Goal: Transaction & Acquisition: Purchase product/service

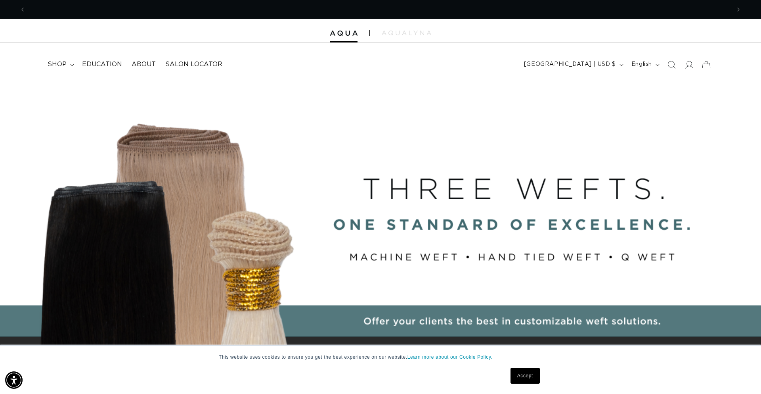
click at [532, 371] on link "Accept" at bounding box center [525, 375] width 29 height 16
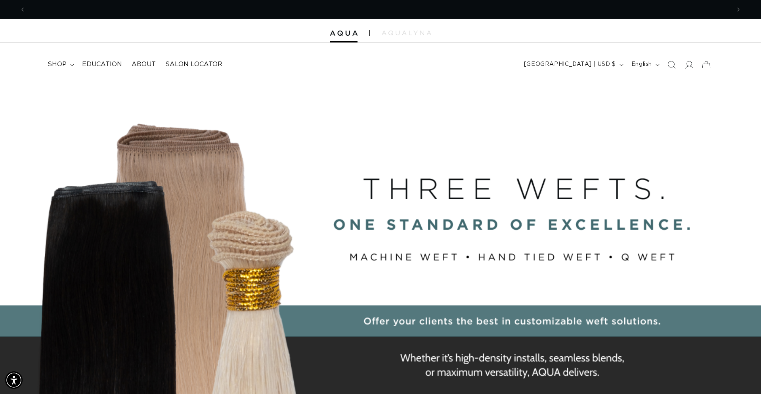
scroll to position [0, 1410]
click at [688, 67] on icon at bounding box center [689, 64] width 8 height 8
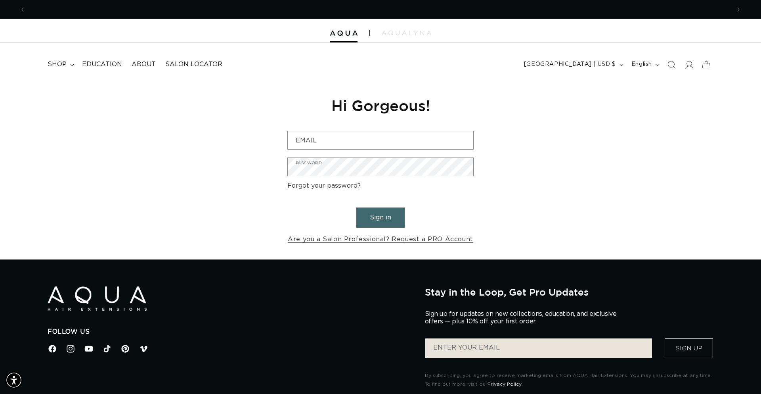
scroll to position [0, 705]
click at [381, 225] on button "Sign in" at bounding box center [380, 217] width 48 height 20
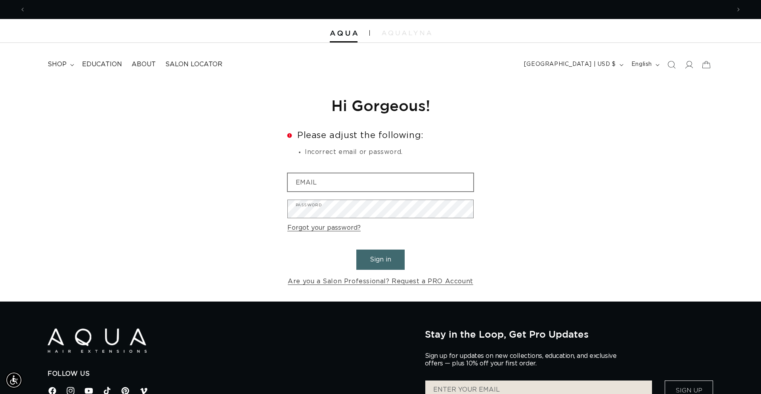
scroll to position [0, 1410]
click at [343, 183] on input "Email" at bounding box center [381, 182] width 186 height 18
type input "L_Grace85@yahoo.com"
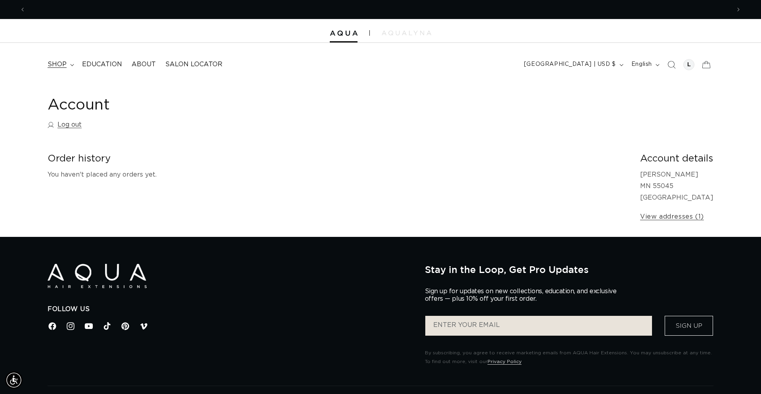
scroll to position [0, 1410]
click at [61, 65] on span "shop" at bounding box center [57, 64] width 19 height 8
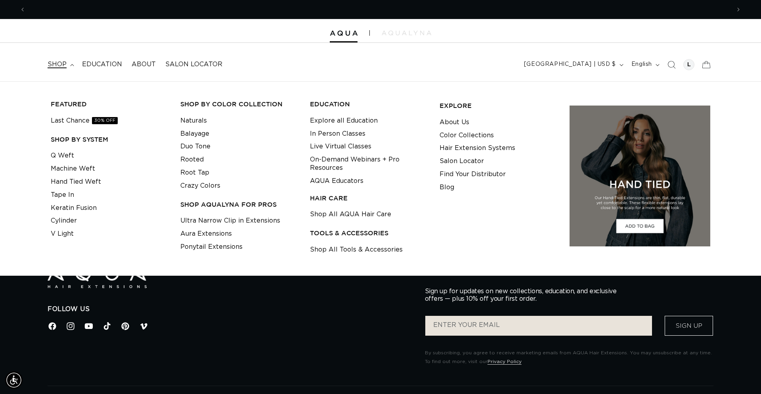
scroll to position [0, 0]
click at [203, 136] on link "Balayage" at bounding box center [194, 133] width 29 height 13
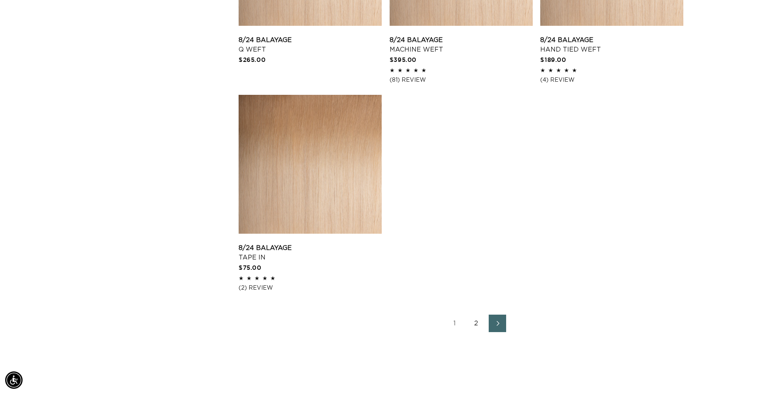
scroll to position [0, 1410]
click at [483, 323] on link "2" at bounding box center [475, 322] width 17 height 17
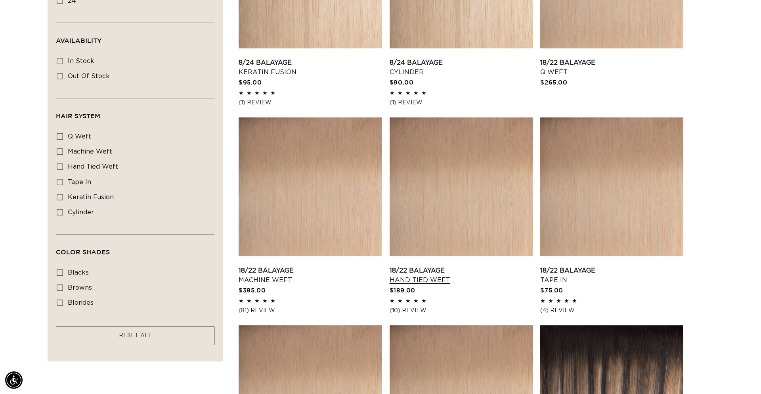
scroll to position [0, 705]
click at [458, 266] on link "18/22 Balayage Hand Tied Weft" at bounding box center [461, 275] width 143 height 19
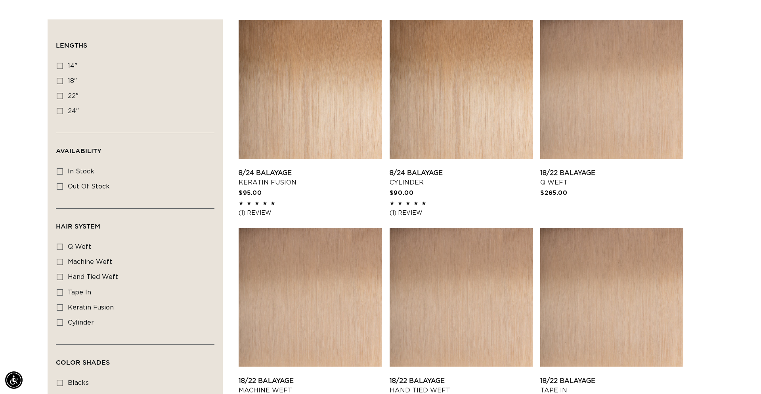
scroll to position [0, 0]
click at [84, 271] on label "hand tied weft hand tied weft (5 products)" at bounding box center [133, 277] width 152 height 15
click at [63, 274] on input "hand tied weft hand tied weft (5 products)" at bounding box center [60, 277] width 6 height 6
checkbox input "true"
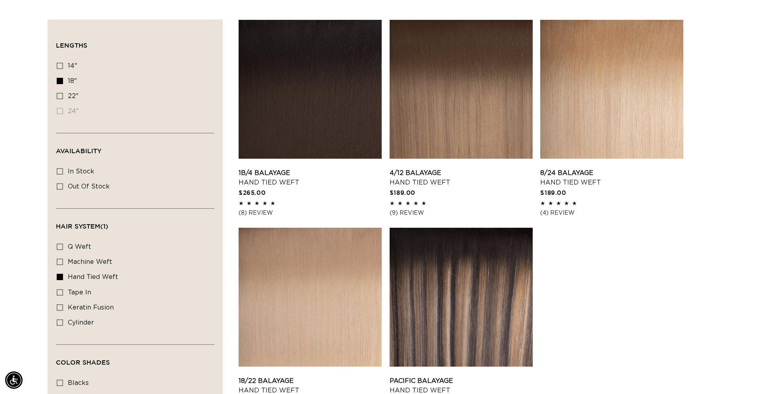
scroll to position [0, 705]
click at [61, 67] on icon at bounding box center [60, 66] width 6 height 6
click at [61, 67] on input "14" 14" (3 products)" at bounding box center [60, 66] width 6 height 6
checkbox input "true"
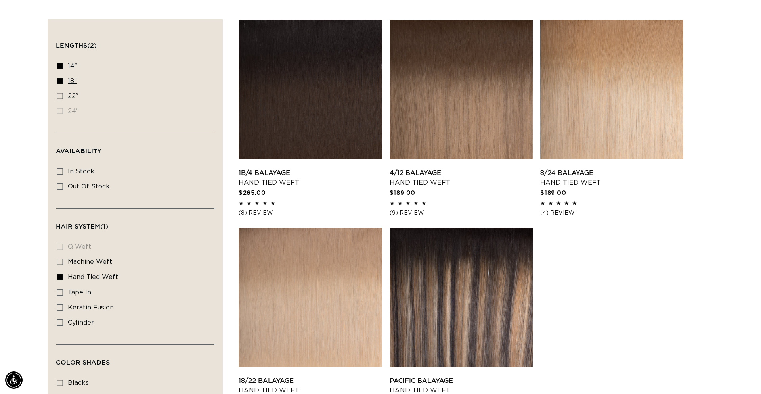
scroll to position [0, 1410]
click at [59, 83] on icon at bounding box center [60, 81] width 6 height 6
click at [59, 83] on input "18" 18" (5 products)" at bounding box center [60, 81] width 6 height 6
checkbox input "false"
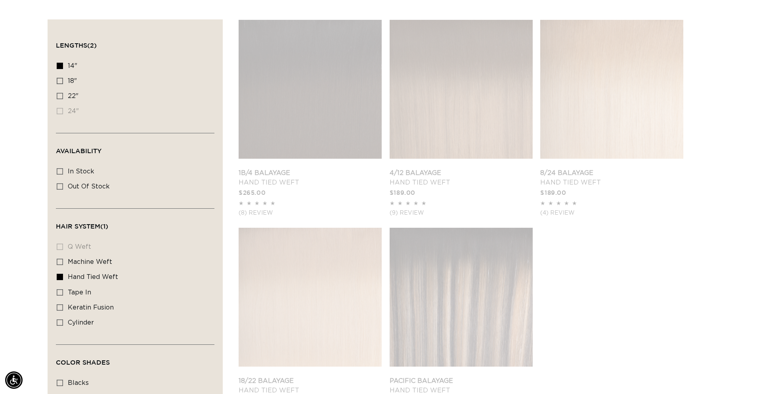
click at [691, 295] on div "1B/4 Balayage - Hand Tied Weft 1B/4 Balayage Hand Tied Weft $265.00 4.9 / 5.0 (…" at bounding box center [476, 242] width 475 height 458
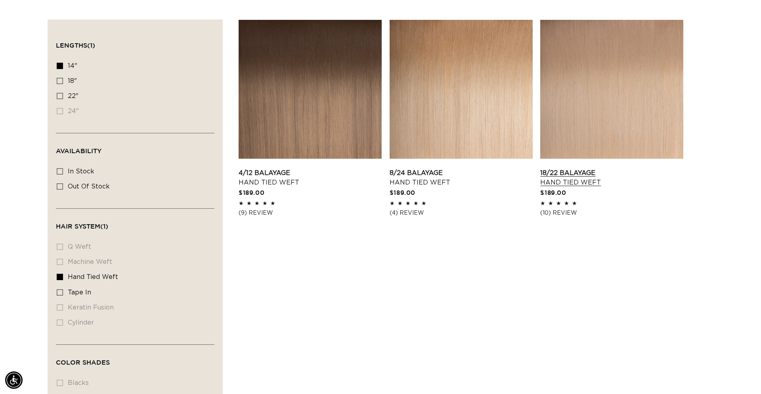
click at [607, 168] on link "18/22 Balayage Hand Tied Weft" at bounding box center [611, 177] width 143 height 19
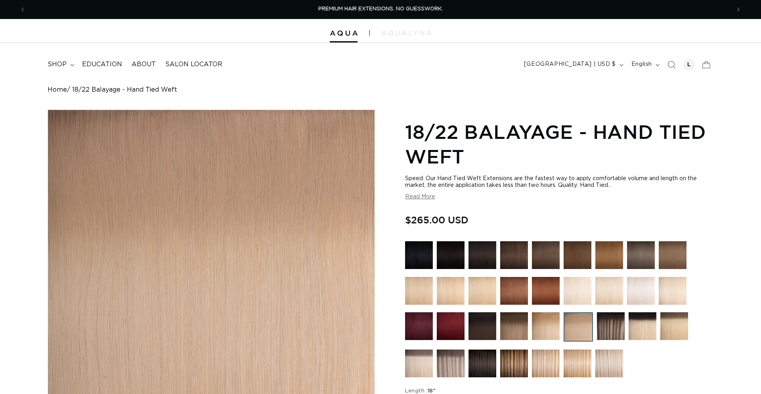
scroll to position [142, 0]
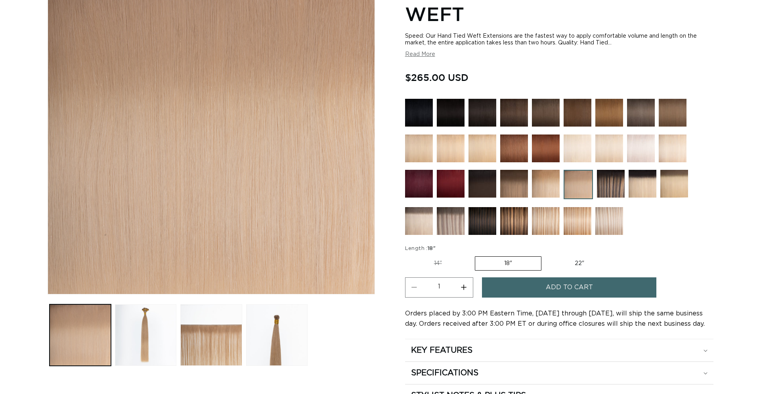
click at [438, 264] on label "14" Variant sold out or unavailable" at bounding box center [438, 262] width 66 height 13
click at [408, 255] on input "14" Variant sold out or unavailable" at bounding box center [407, 255] width 0 height 0
radio input "true"
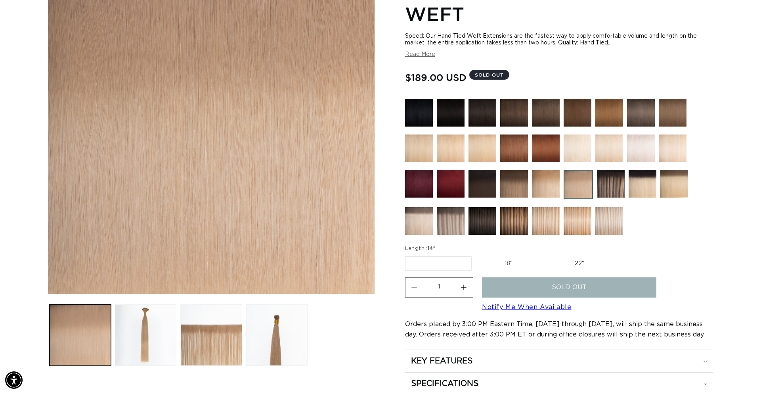
scroll to position [0, 1410]
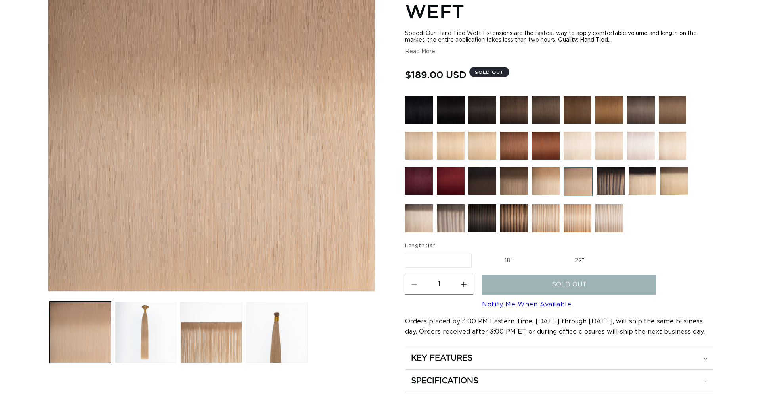
scroll to position [0, 705]
click at [513, 255] on label "18" Variant sold out or unavailable" at bounding box center [509, 260] width 66 height 13
click at [476, 252] on input "18" Variant sold out or unavailable" at bounding box center [476, 252] width 0 height 0
radio input "true"
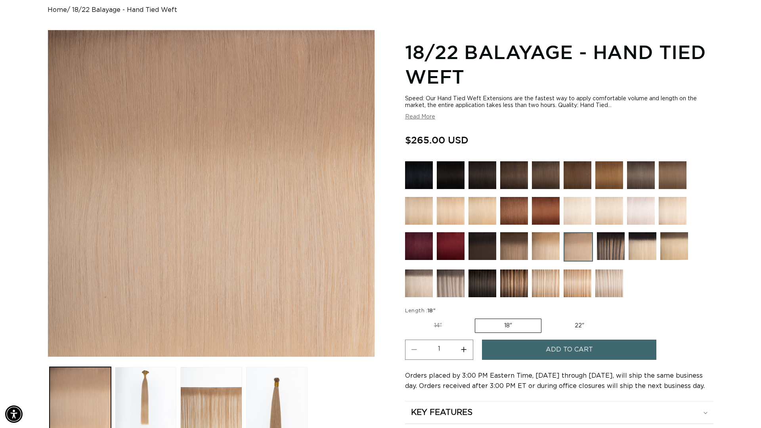
scroll to position [0, 705]
click at [436, 329] on label "14" Variant sold out or unavailable" at bounding box center [438, 325] width 66 height 13
click at [408, 318] on input "14" Variant sold out or unavailable" at bounding box center [407, 317] width 0 height 0
radio input "true"
